Goal: Task Accomplishment & Management: Manage account settings

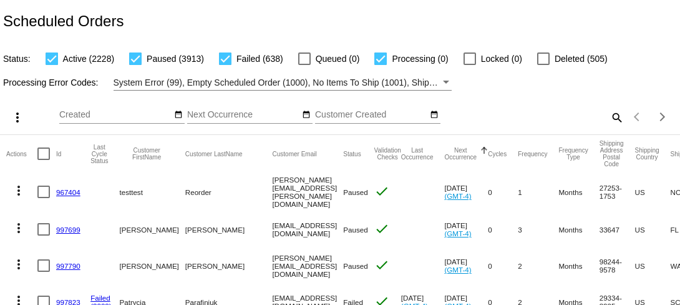
click at [521, 116] on mat-icon "search" at bounding box center [616, 116] width 15 height 19
click at [521, 117] on input "Search" at bounding box center [538, 115] width 169 height 10
paste input "[EMAIL_ADDRESS][DOMAIN_NAME]"
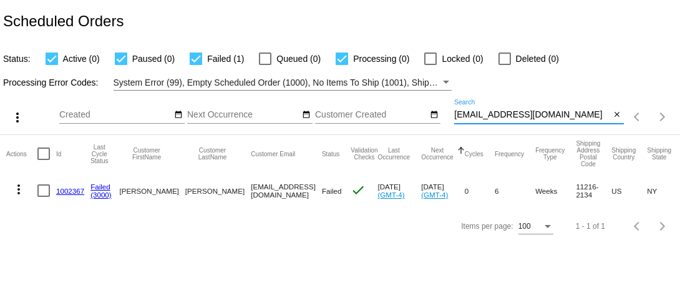
type input "[EMAIL_ADDRESS][DOMAIN_NAME]"
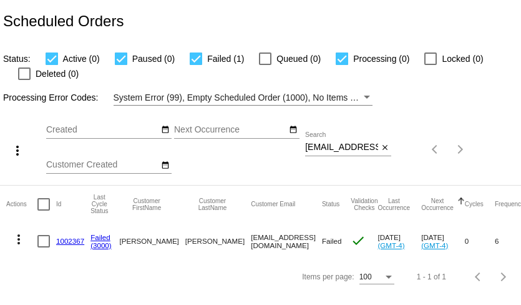
click at [19, 241] on mat-icon "more_vert" at bounding box center [18, 239] width 15 height 15
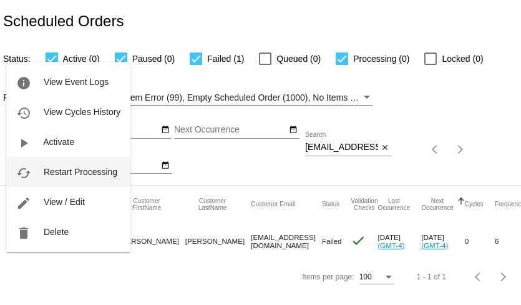
click at [69, 172] on span "Restart Processing" at bounding box center [81, 172] width 74 height 10
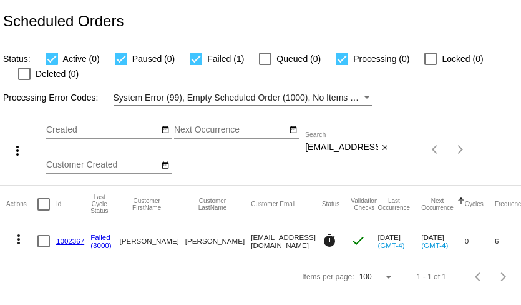
click at [335, 149] on input "[EMAIL_ADDRESS][DOMAIN_NAME]" at bounding box center [341, 147] width 73 height 10
paste input "[EMAIL_ADDRESS]"
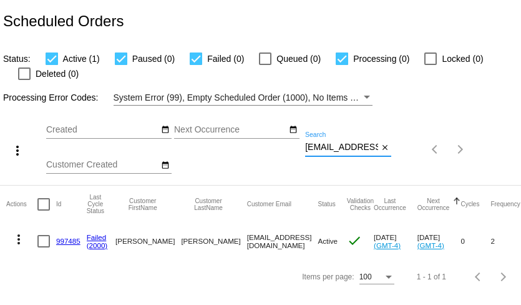
click at [325, 145] on input "[EMAIL_ADDRESS][DOMAIN_NAME]" at bounding box center [341, 147] width 73 height 10
click at [16, 239] on mat-icon "more_vert" at bounding box center [18, 239] width 15 height 15
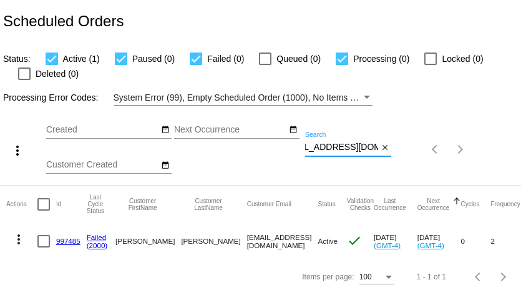
scroll to position [0, 0]
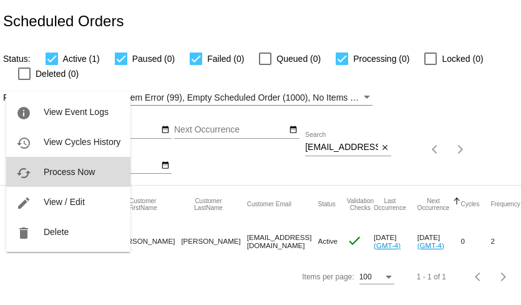
click at [58, 176] on span "Process Now" at bounding box center [69, 172] width 51 height 10
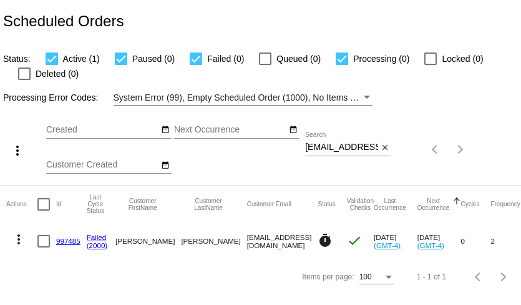
click at [341, 150] on input "[EMAIL_ADDRESS][DOMAIN_NAME]" at bounding box center [341, 147] width 73 height 10
paste input "[EMAIL_ADDRESS]"
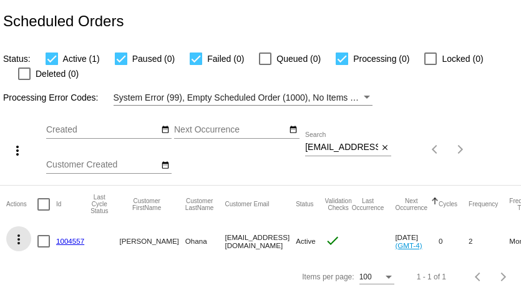
click at [20, 240] on mat-icon "more_vert" at bounding box center [18, 239] width 15 height 15
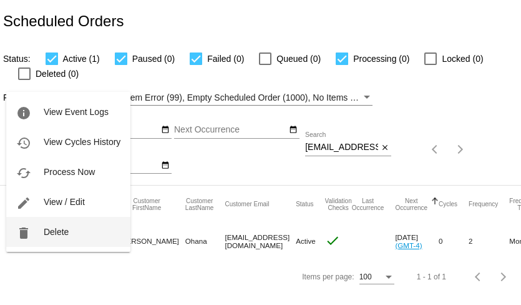
click at [42, 237] on button "delete Delete" at bounding box center [68, 232] width 124 height 30
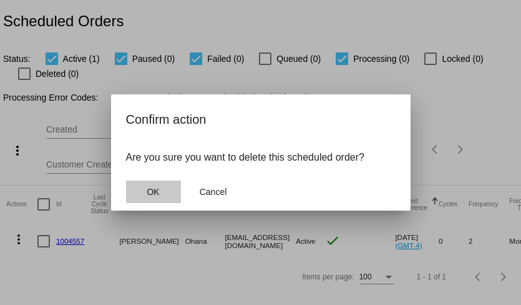
click at [152, 192] on span "OK" at bounding box center [153, 192] width 12 height 10
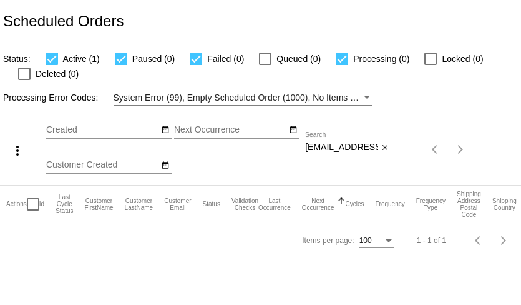
click at [315, 143] on input "[EMAIL_ADDRESS][DOMAIN_NAME]" at bounding box center [341, 147] width 73 height 10
paste input "pjpittelman"
click at [331, 152] on input "[EMAIL_ADDRESS][DOMAIN_NAME]" at bounding box center [341, 147] width 73 height 10
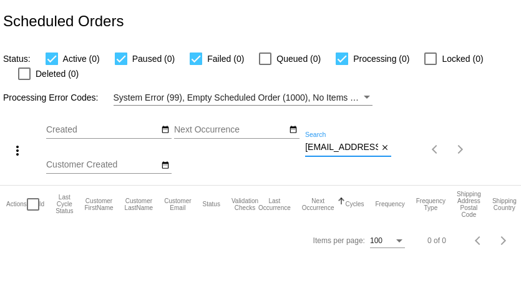
click at [331, 152] on input "[EMAIL_ADDRESS][DOMAIN_NAME]" at bounding box center [341, 147] width 73 height 10
paste input "pittelman@wi.rr"
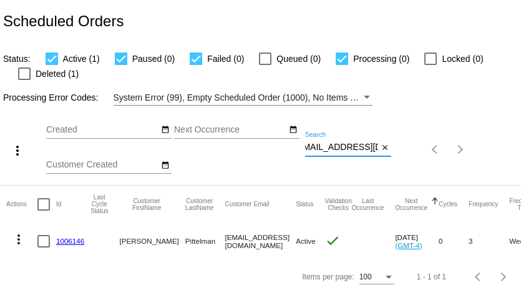
type input "[EMAIL_ADDRESS][DOMAIN_NAME]"
click at [21, 238] on mat-icon "more_vert" at bounding box center [18, 239] width 15 height 15
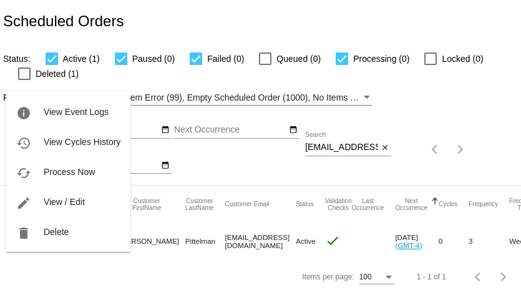
click at [184, 210] on div at bounding box center [260, 152] width 521 height 305
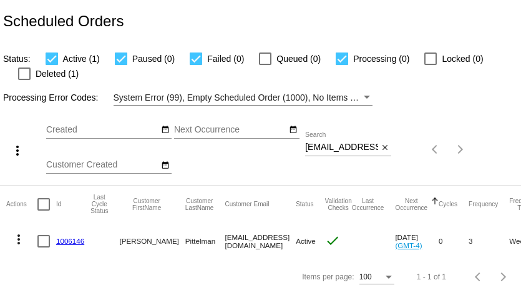
click at [70, 242] on link "1006146" at bounding box center [70, 241] width 28 height 8
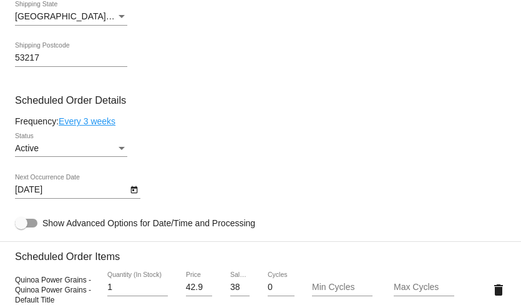
scroll to position [542, 0]
click at [103, 154] on div "Active" at bounding box center [65, 149] width 101 height 10
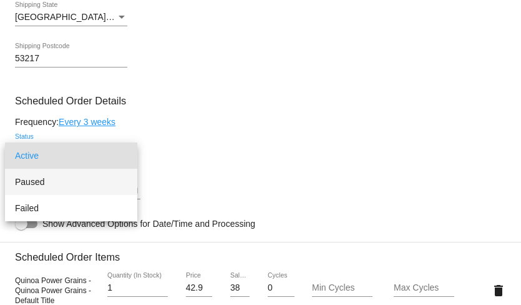
click at [98, 177] on span "Paused" at bounding box center [71, 182] width 112 height 26
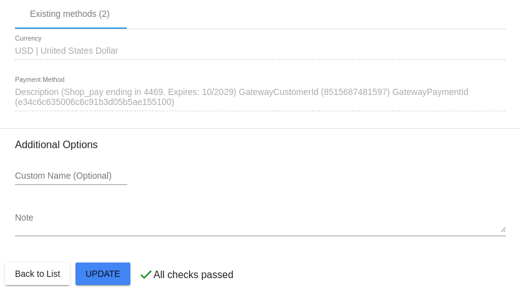
scroll to position [1142, 0]
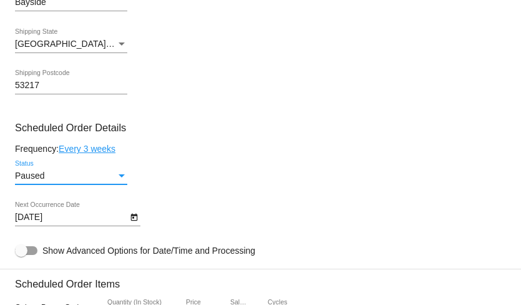
scroll to position [489, 0]
